Goal: Transaction & Acquisition: Book appointment/travel/reservation

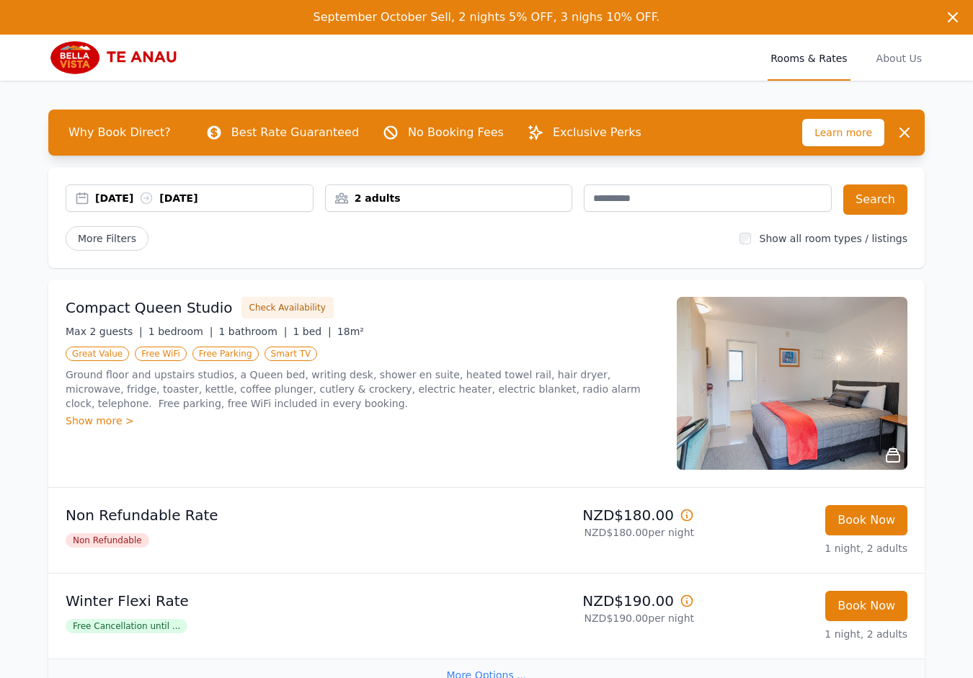
click at [872, 523] on button "Book Now" at bounding box center [866, 520] width 82 height 30
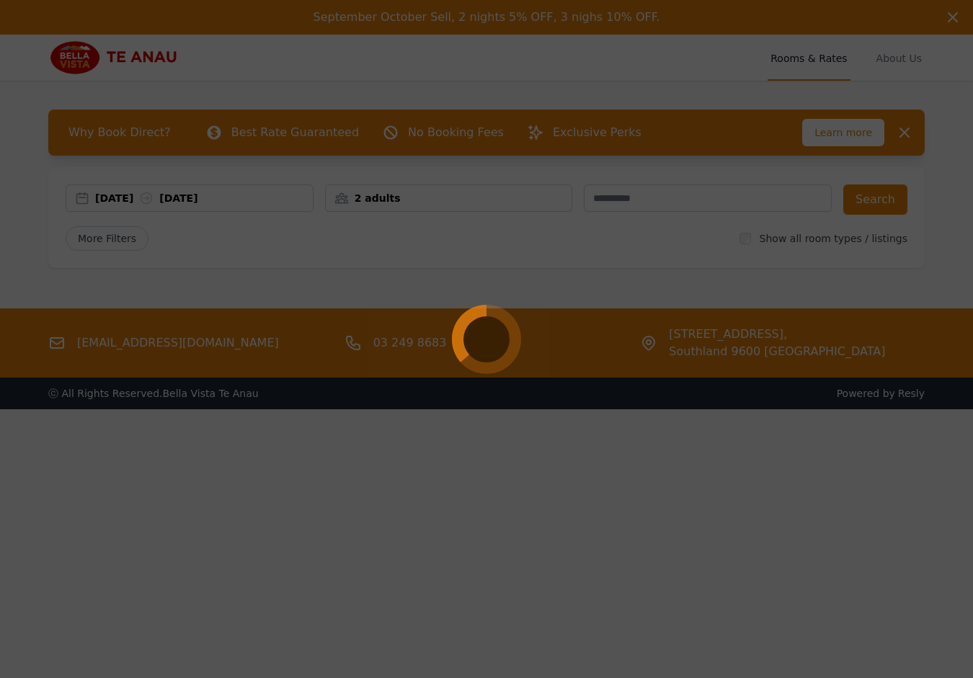
select select "**"
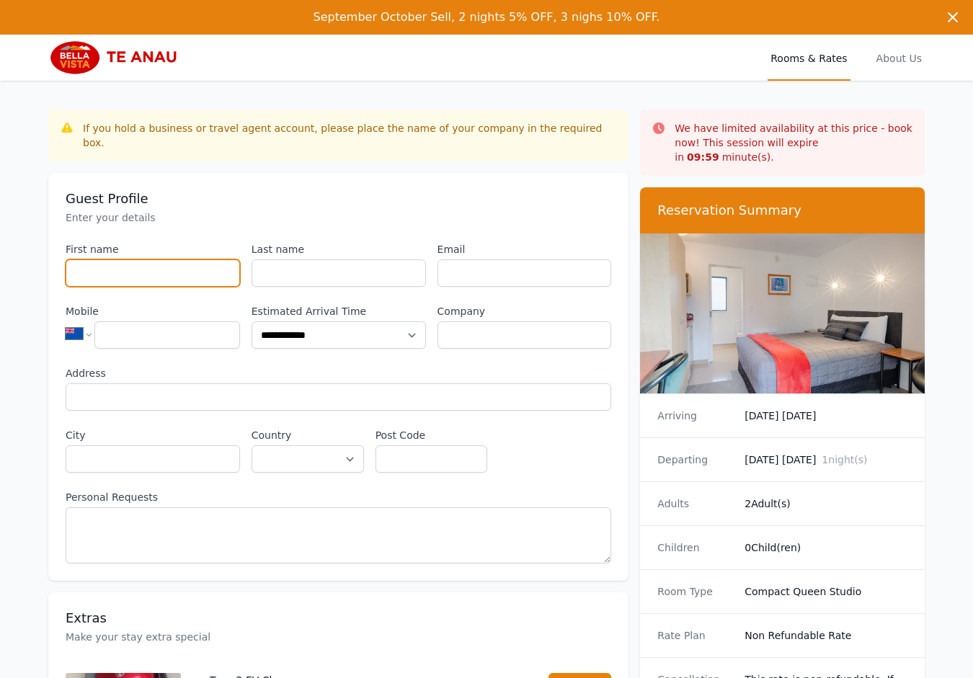
click at [159, 261] on input "First name" at bounding box center [153, 273] width 174 height 27
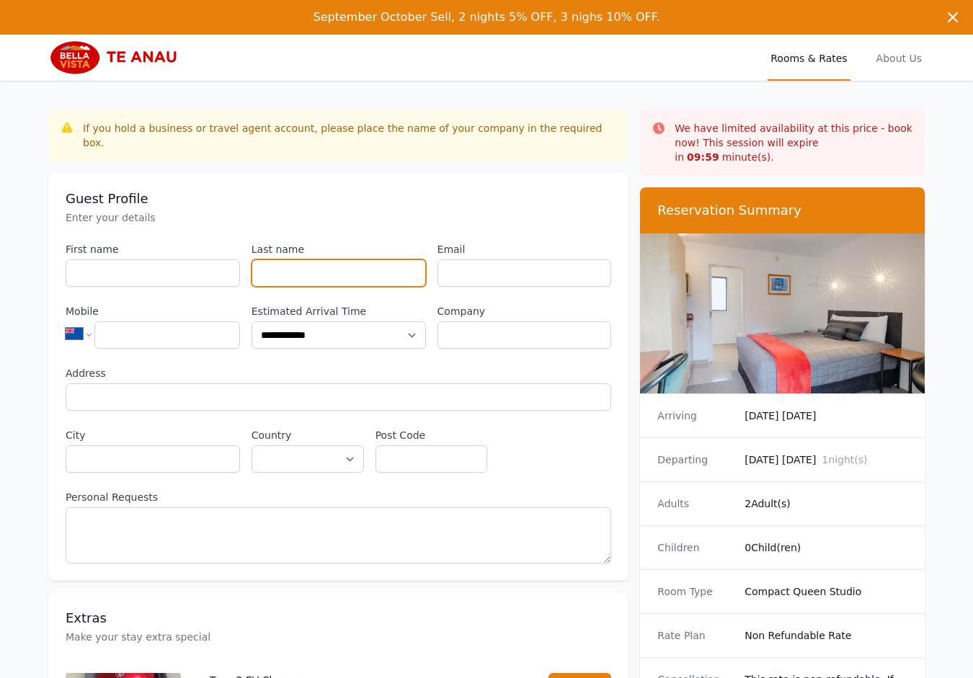
drag, startPoint x: 258, startPoint y: 261, endPoint x: 497, endPoint y: 257, distance: 238.6
click at [278, 262] on input "Last name" at bounding box center [339, 273] width 174 height 27
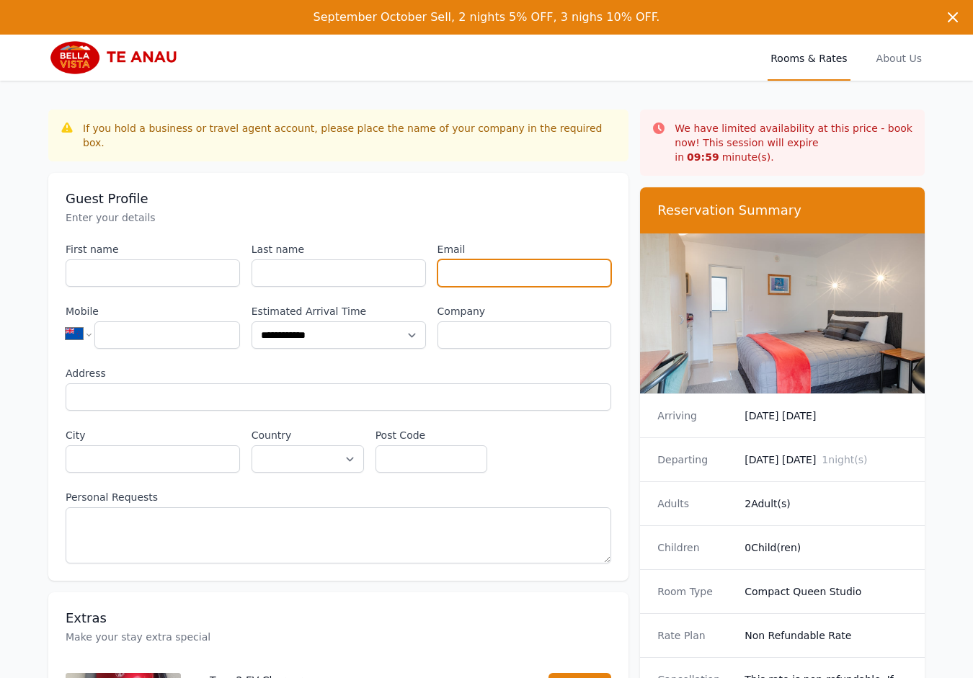
click at [512, 260] on input "Email" at bounding box center [525, 273] width 174 height 27
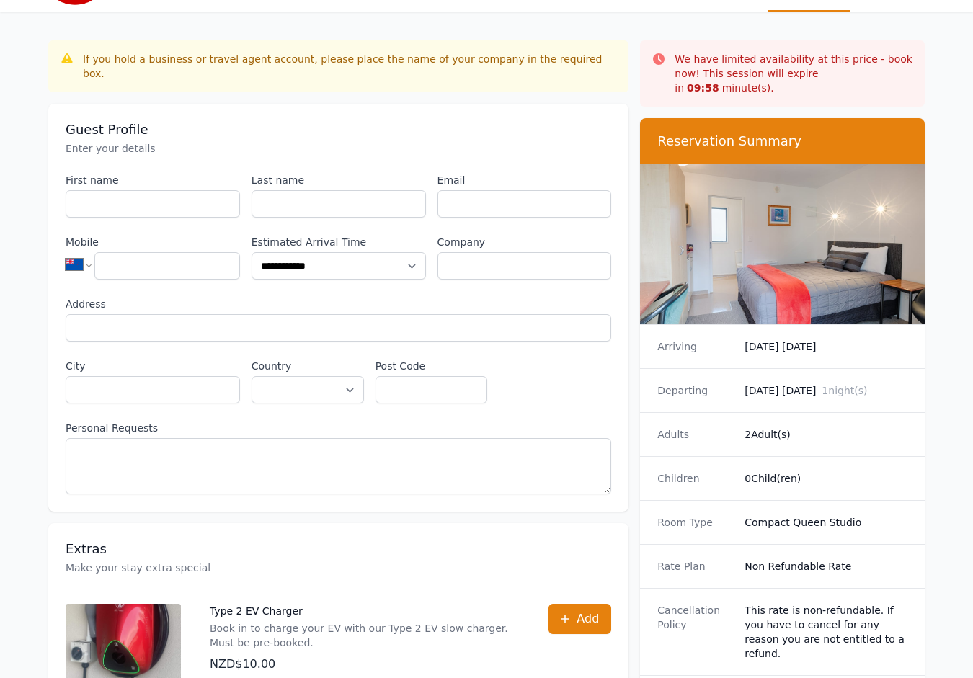
click at [789, 368] on div "Departing [DATE] [DATE] 1 night(s)" at bounding box center [782, 390] width 285 height 44
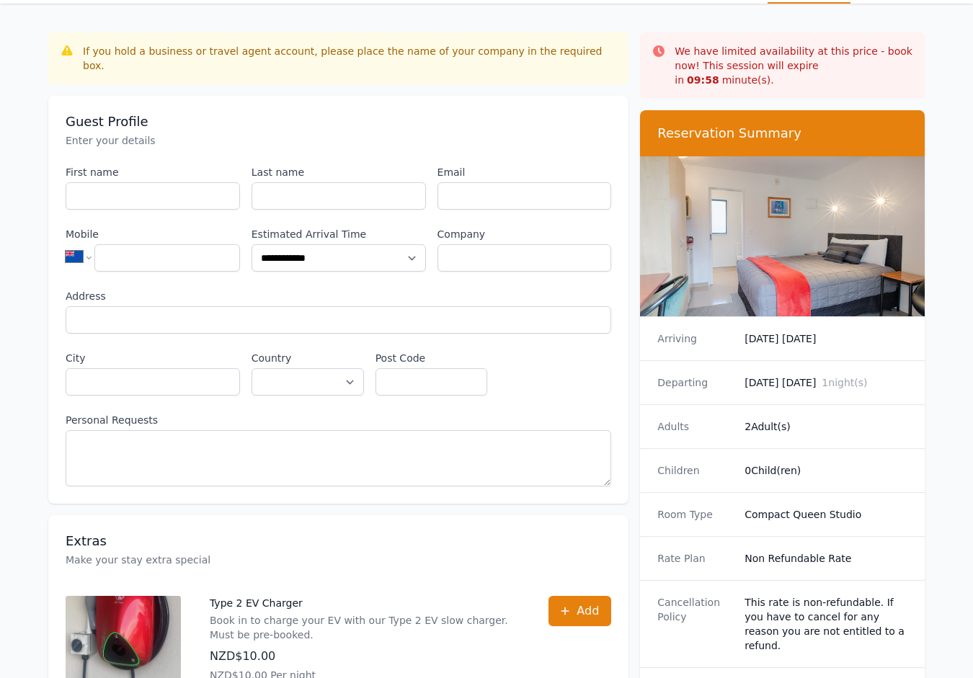
click at [780, 448] on div "Children 0 Child(ren)" at bounding box center [782, 470] width 285 height 44
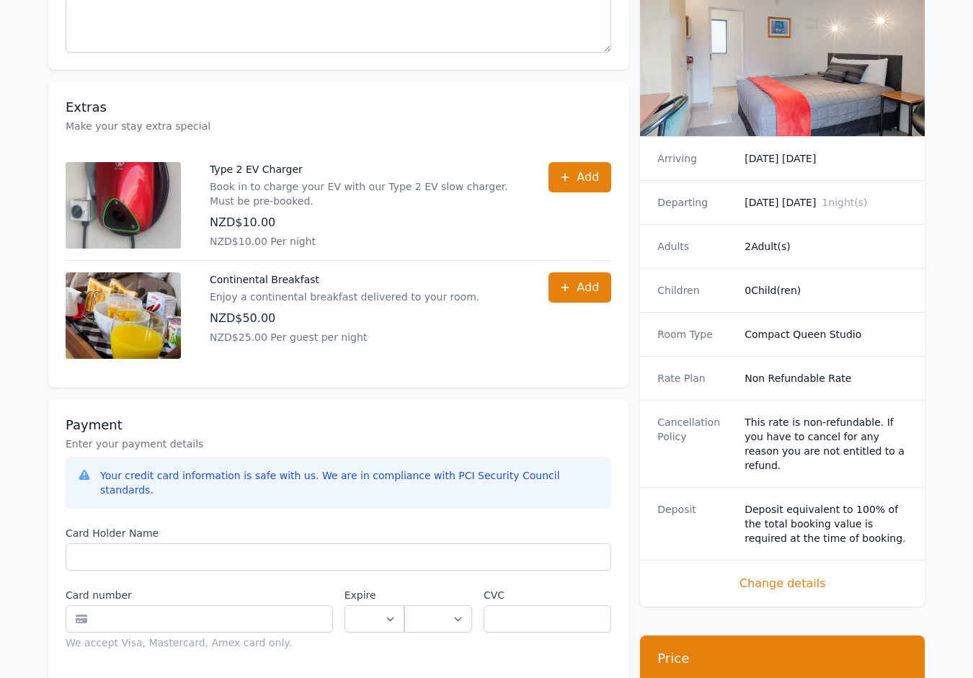
scroll to position [722, 0]
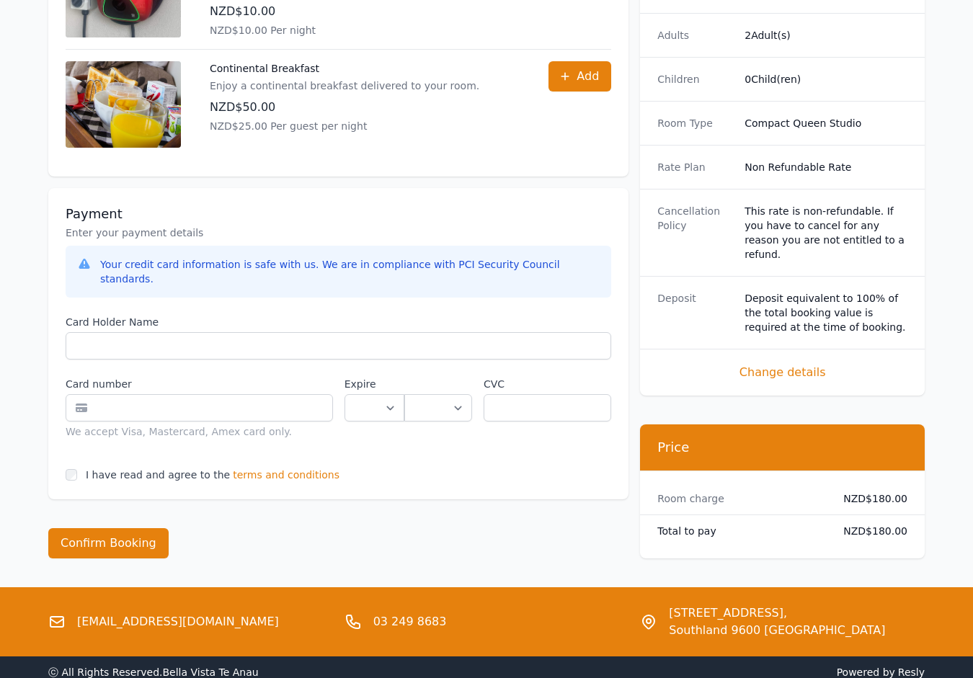
click at [252, 468] on span "terms and conditions" at bounding box center [286, 475] width 107 height 14
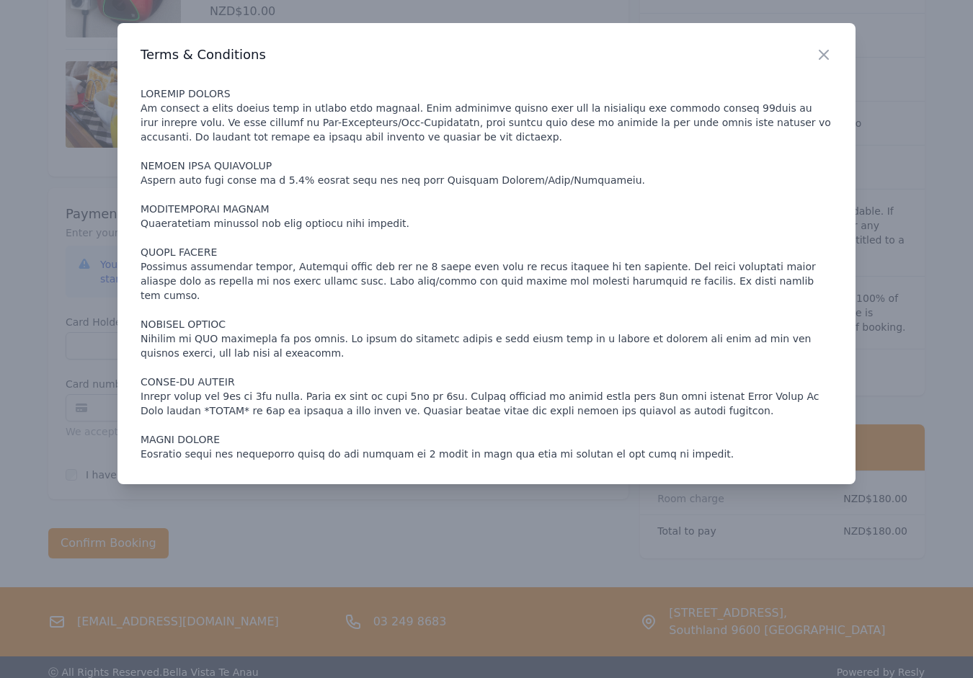
click at [389, 510] on div at bounding box center [486, 339] width 973 height 678
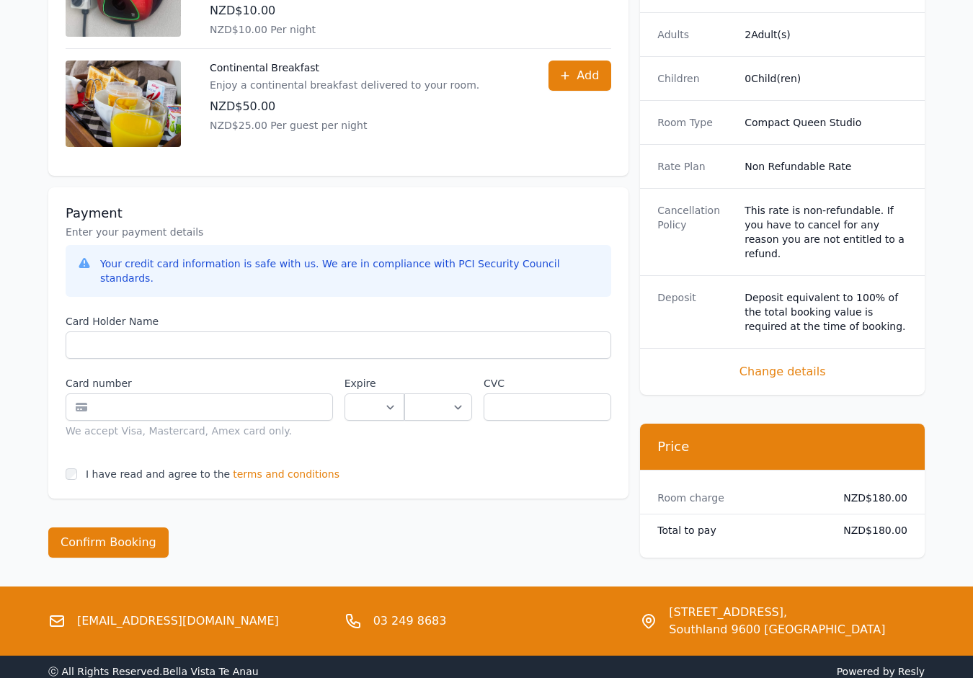
scroll to position [738, 0]
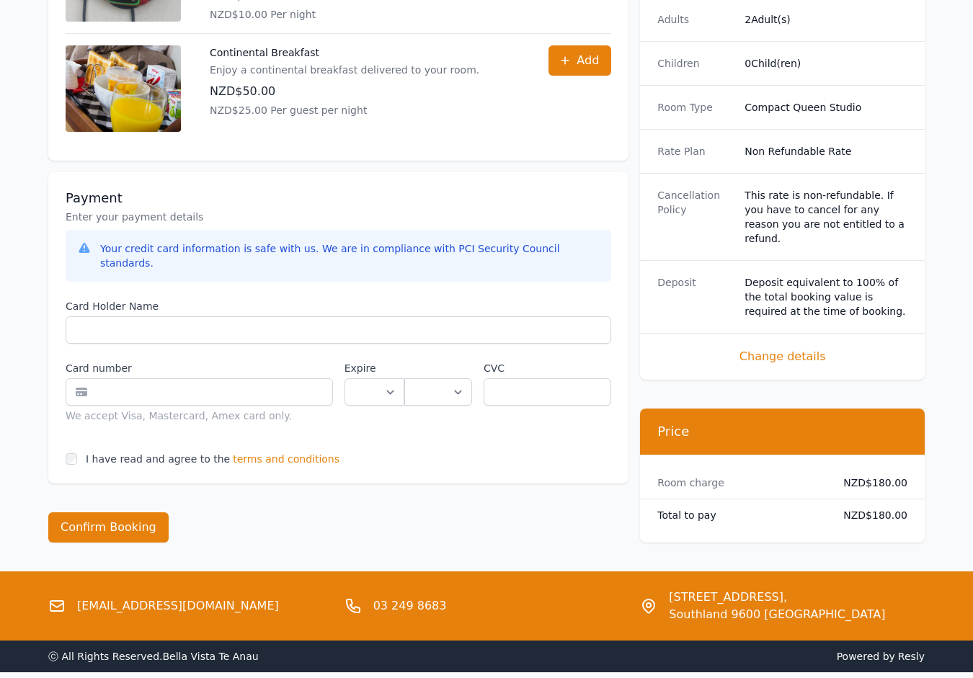
click at [890, 508] on dd "NZD$180.00" at bounding box center [870, 515] width 76 height 14
copy dd "180.00"
click at [278, 452] on span "terms and conditions" at bounding box center [286, 459] width 107 height 14
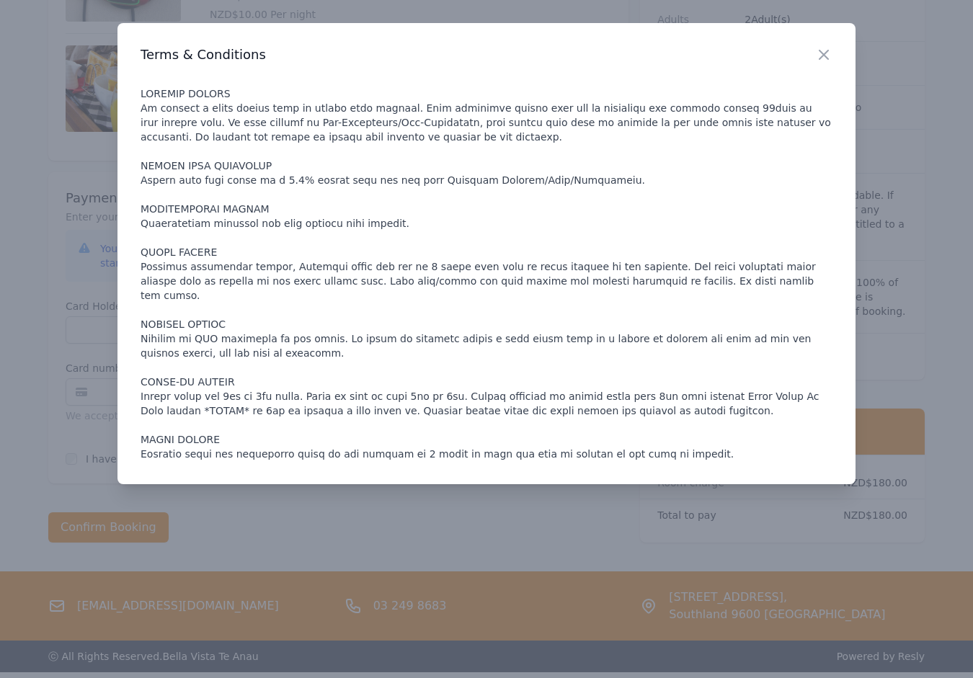
click at [97, 236] on div at bounding box center [486, 339] width 973 height 678
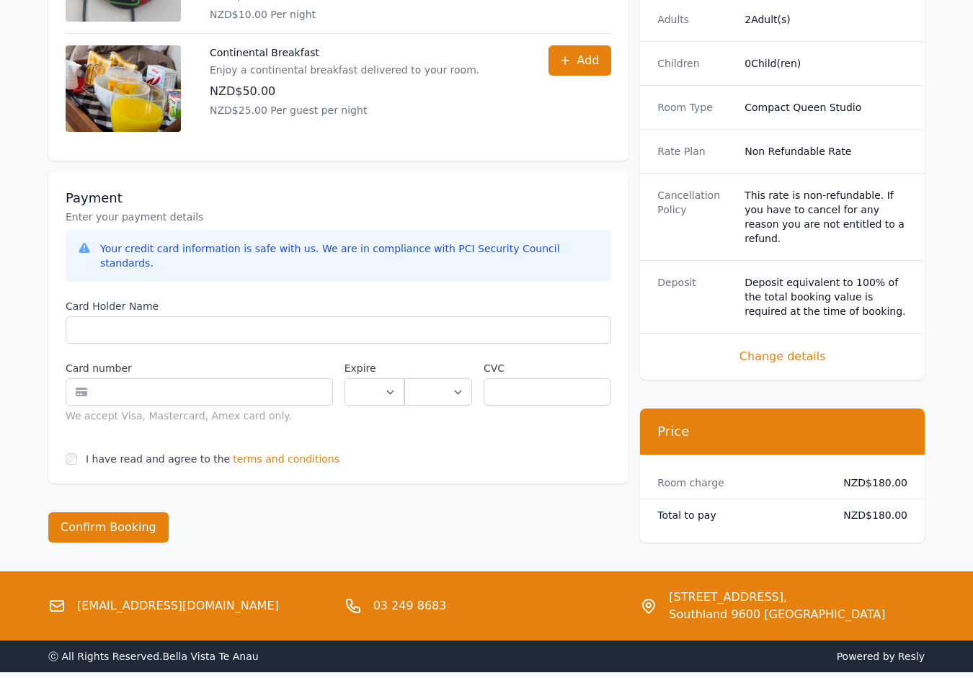
drag, startPoint x: 802, startPoint y: 501, endPoint x: 798, endPoint y: 488, distance: 13.5
click at [802, 500] on div "Total to pay NZD$180.00" at bounding box center [782, 516] width 285 height 32
